Goal: Task Accomplishment & Management: Use online tool/utility

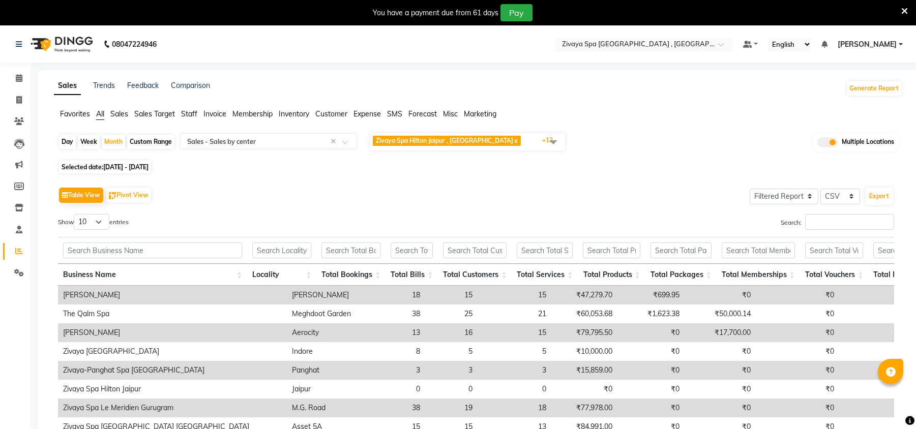
select select "filtered_report"
select select "csv"
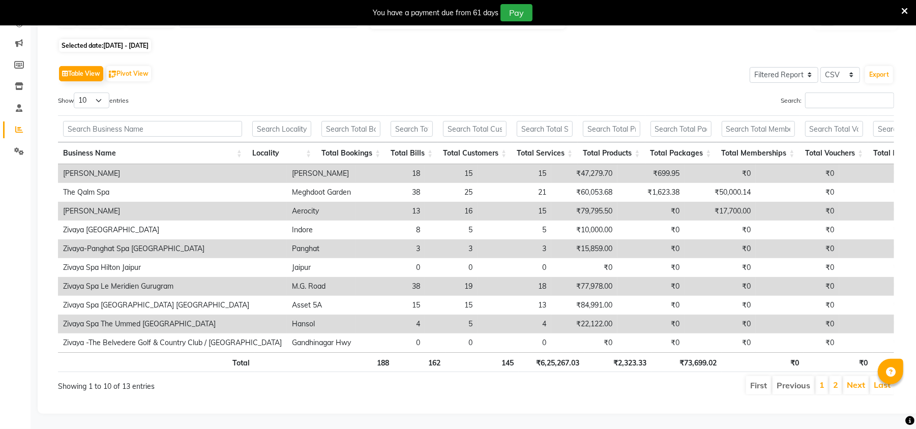
scroll to position [0, 257]
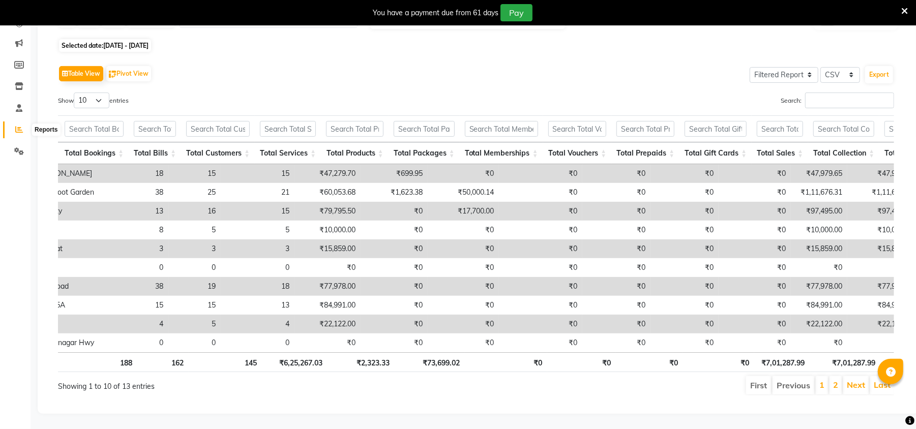
click at [25, 124] on span at bounding box center [19, 130] width 18 height 12
click at [19, 126] on icon at bounding box center [19, 130] width 8 height 8
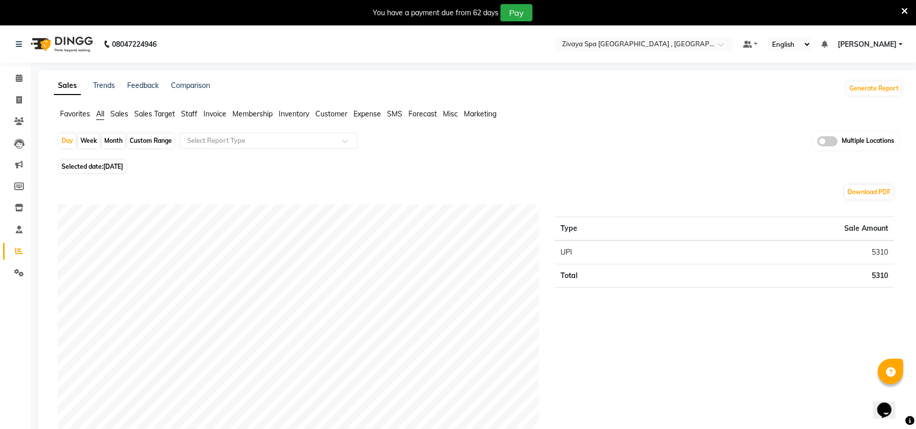
click at [121, 113] on span "Sales" at bounding box center [119, 113] width 18 height 9
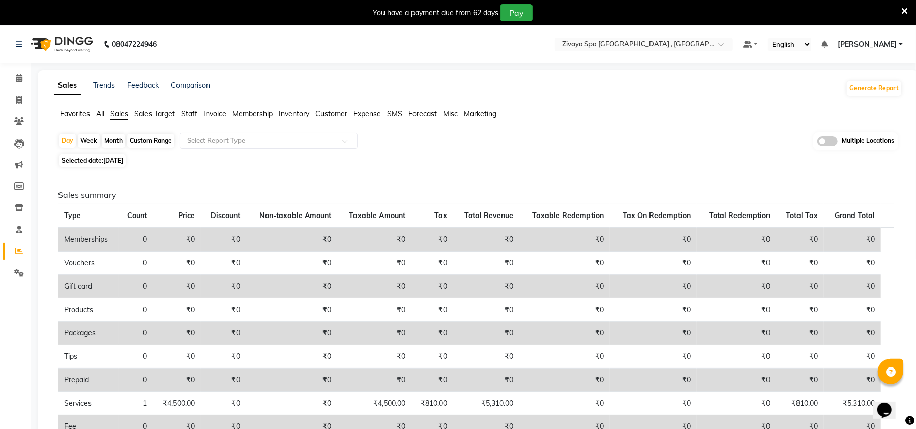
click at [110, 145] on div "Month" at bounding box center [113, 141] width 23 height 14
select select "9"
select select "2025"
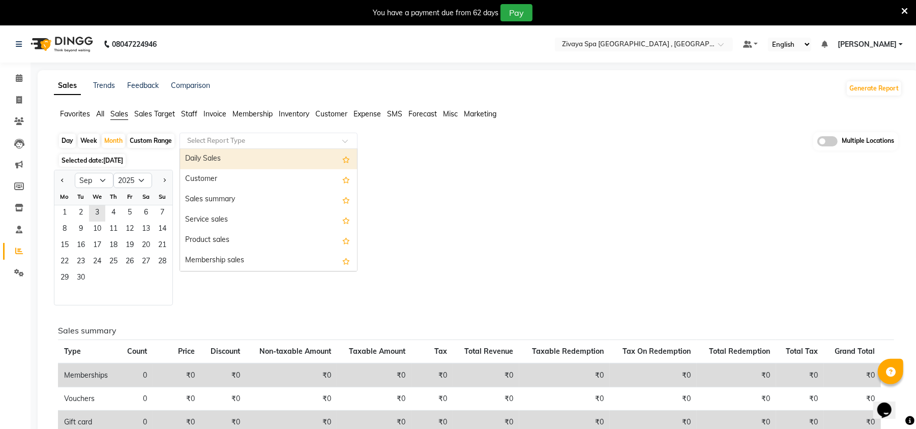
click at [228, 147] on div "Select Report Type" at bounding box center [269, 141] width 178 height 16
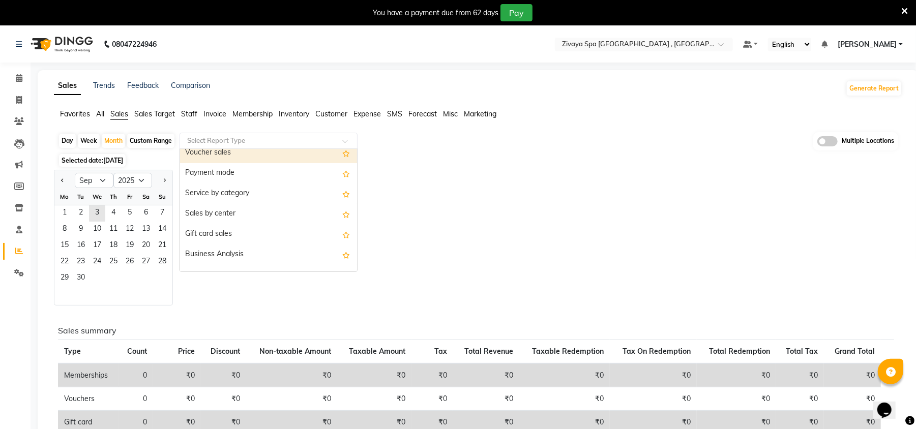
scroll to position [169, 0]
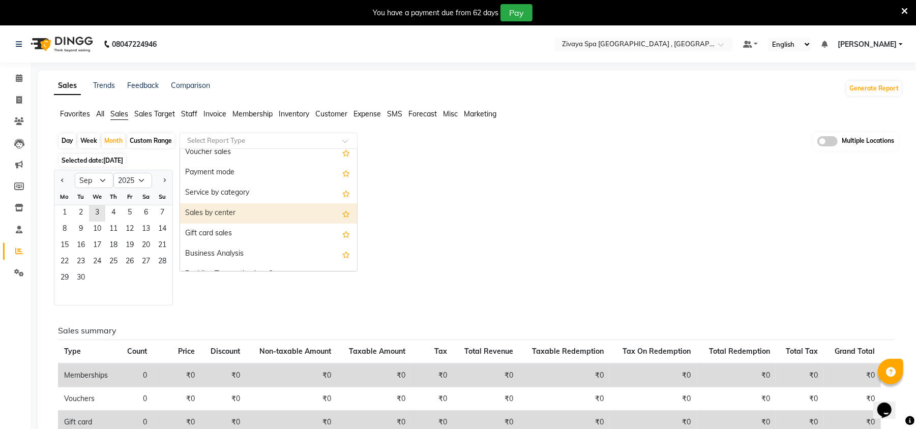
click at [241, 215] on div "Sales by center" at bounding box center [268, 214] width 177 height 20
select select "filtered_report"
select select "csv"
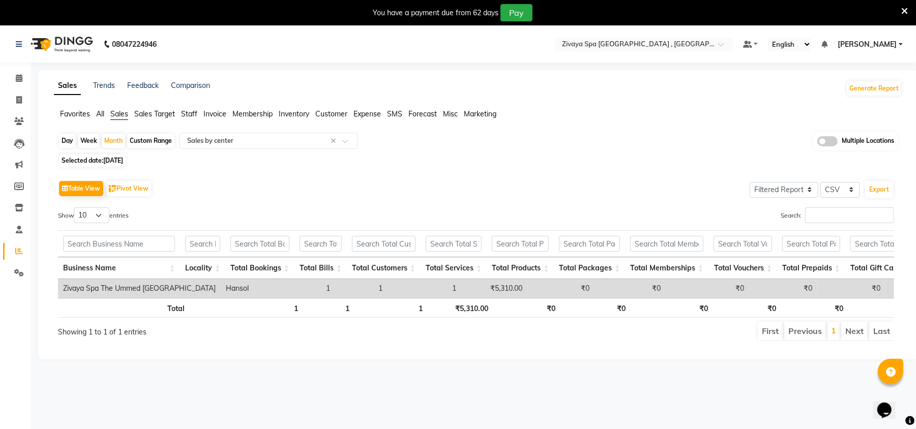
click at [116, 159] on span "03-09-2025" at bounding box center [113, 161] width 20 height 8
select select "9"
select select "2025"
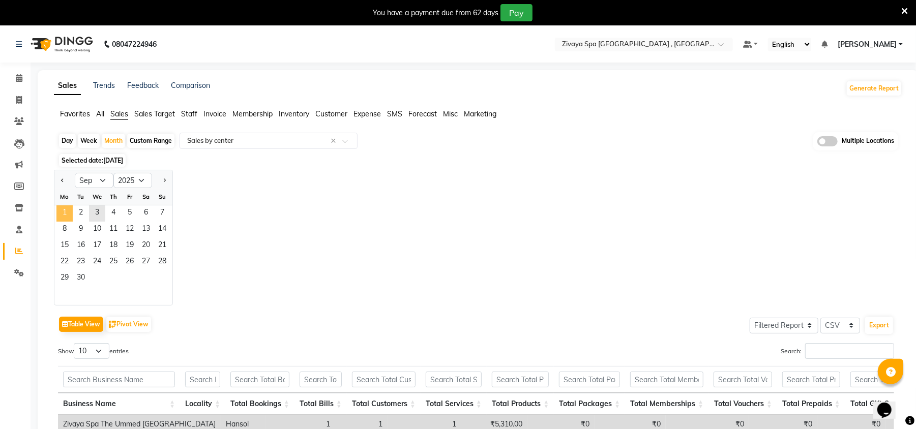
click at [68, 208] on span "1" at bounding box center [64, 214] width 16 height 16
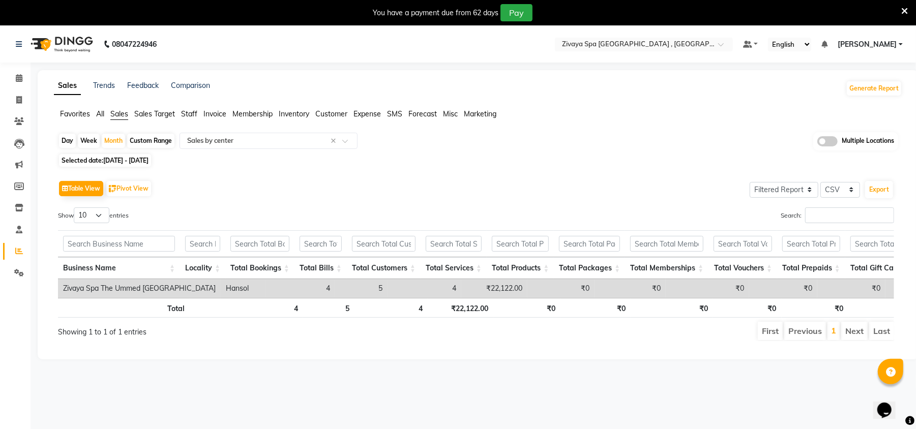
click at [831, 142] on span at bounding box center [828, 141] width 20 height 10
click at [818, 143] on input "checkbox" at bounding box center [818, 143] width 0 height 0
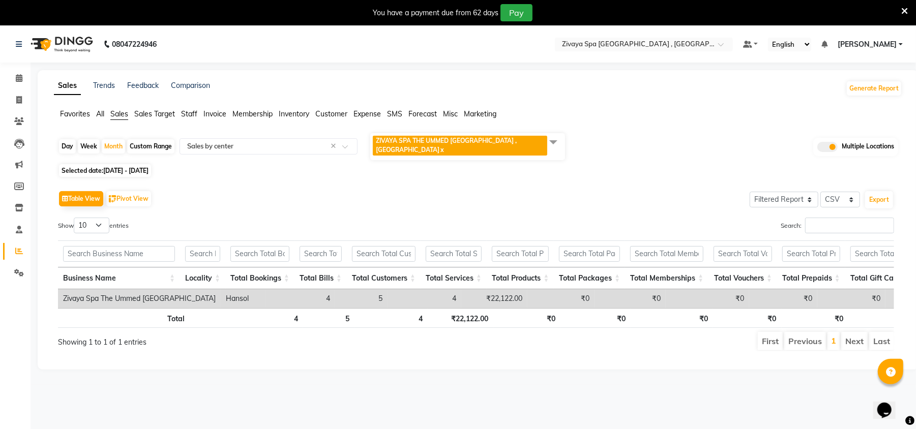
click at [550, 139] on span at bounding box center [553, 141] width 20 height 19
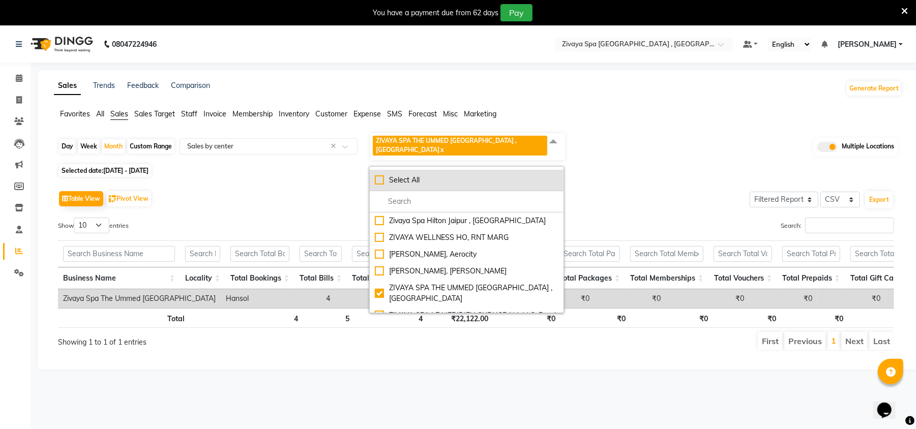
click at [379, 175] on div "Select All" at bounding box center [467, 180] width 184 height 11
checkbox input "true"
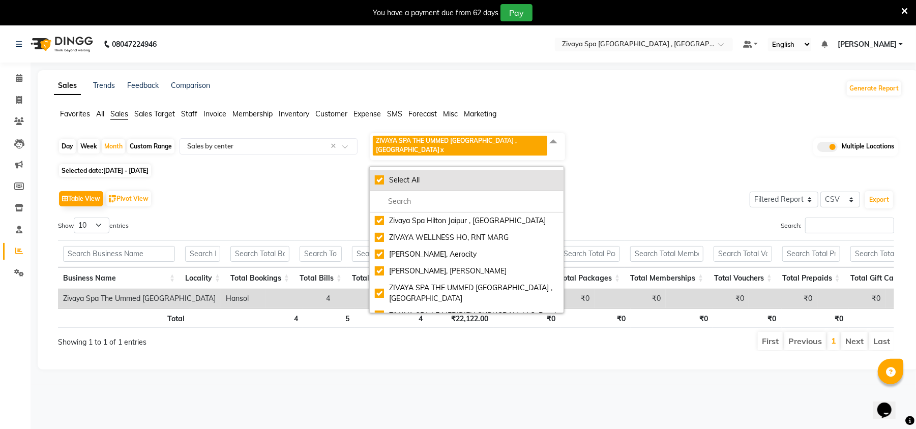
checkbox input "true"
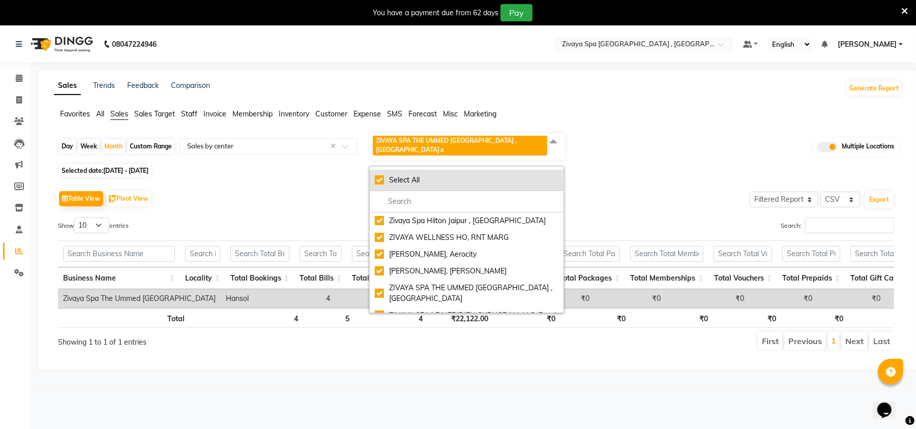
checkbox input "true"
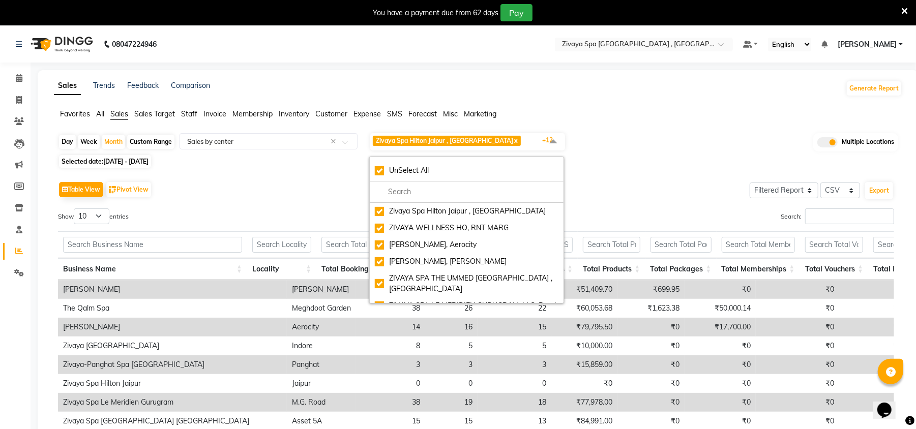
click at [713, 184] on div "Table View Pivot View Select Full Report Filtered Report Select CSV PDF Export" at bounding box center [476, 189] width 837 height 21
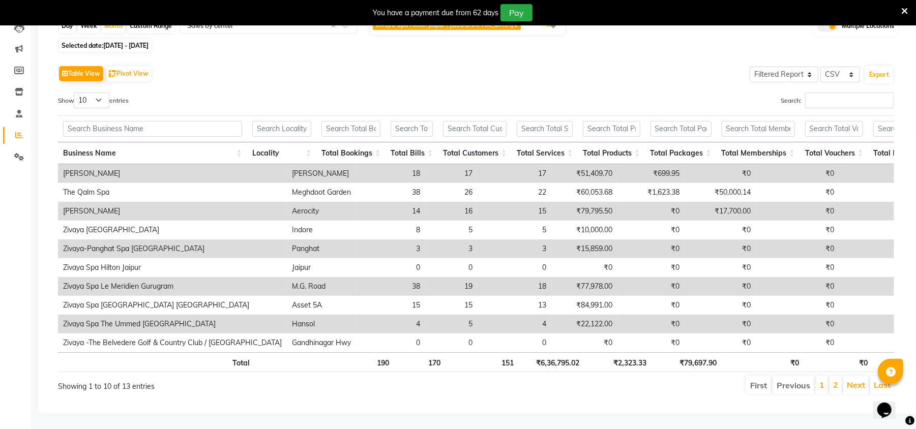
scroll to position [0, 0]
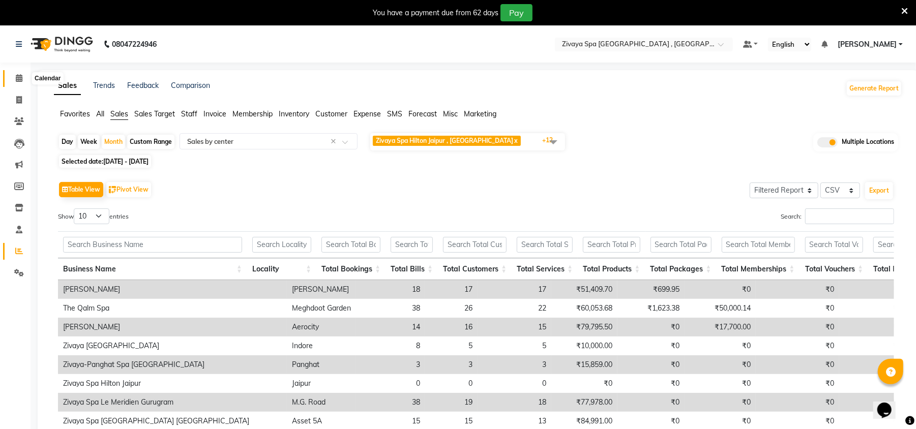
click at [16, 82] on icon at bounding box center [19, 78] width 7 height 8
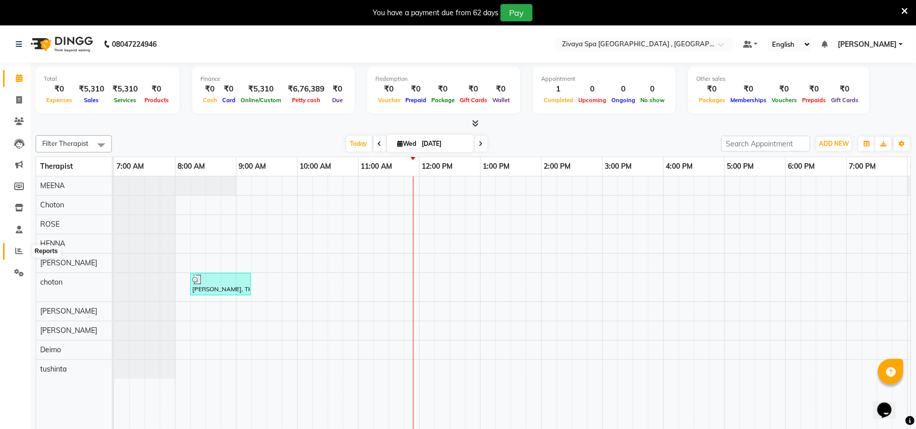
click at [11, 251] on span at bounding box center [19, 252] width 18 height 12
